Goal: Information Seeking & Learning: Find contact information

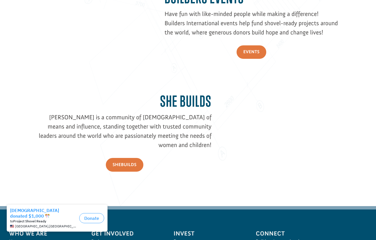
scroll to position [799, 0]
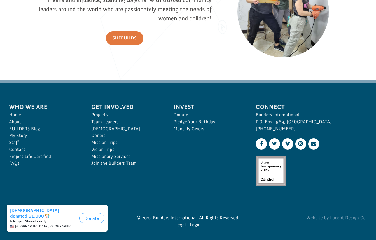
drag, startPoint x: 289, startPoint y: 129, endPoint x: 246, endPoint y: 129, distance: 42.3
click at [247, 129] on div "Who We Are Home About BUILDERS Blog My Story Staff Contact Project Life Certifi…" at bounding box center [188, 145] width 370 height 98
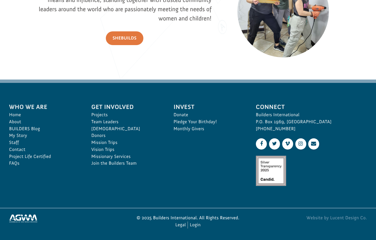
click at [246, 129] on li "Invest Donate Pledge Your Birthday! Monthly Givers" at bounding box center [208, 134] width 82 height 77
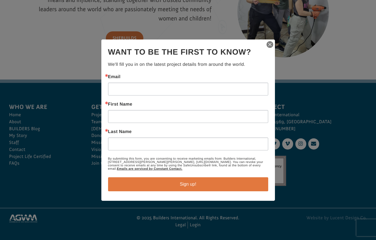
click at [271, 41] on img "button" at bounding box center [270, 45] width 8 height 8
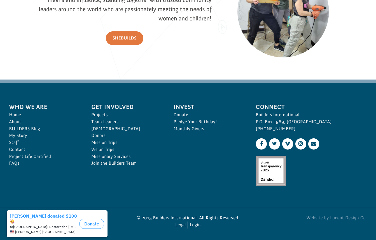
drag, startPoint x: 281, startPoint y: 131, endPoint x: 256, endPoint y: 131, distance: 24.9
click at [256, 131] on p "Builders International P.O. Box 1969, Ozark, MO 65721 417-582-0003" at bounding box center [311, 121] width 111 height 21
copy p "[PHONE_NUMBER]"
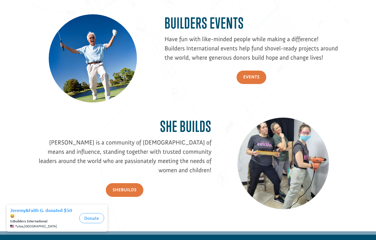
scroll to position [799, 0]
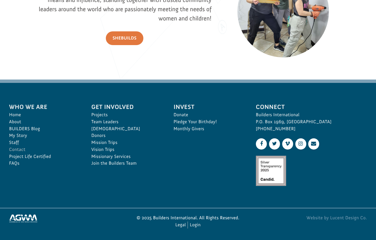
click at [15, 152] on link "Contact" at bounding box center [44, 149] width 70 height 7
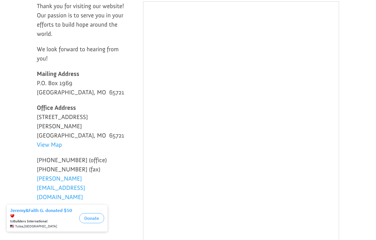
scroll to position [96, 0]
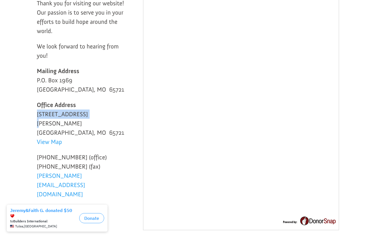
drag, startPoint x: 34, startPoint y: 115, endPoint x: 88, endPoint y: 112, distance: 54.1
click at [88, 112] on div "Thank you for visiting our website! Our passion is to serve you in your efforts…" at bounding box center [188, 133] width 364 height 316
copy p "1648 W. Lloyd St."
